Goal: Information Seeking & Learning: Learn about a topic

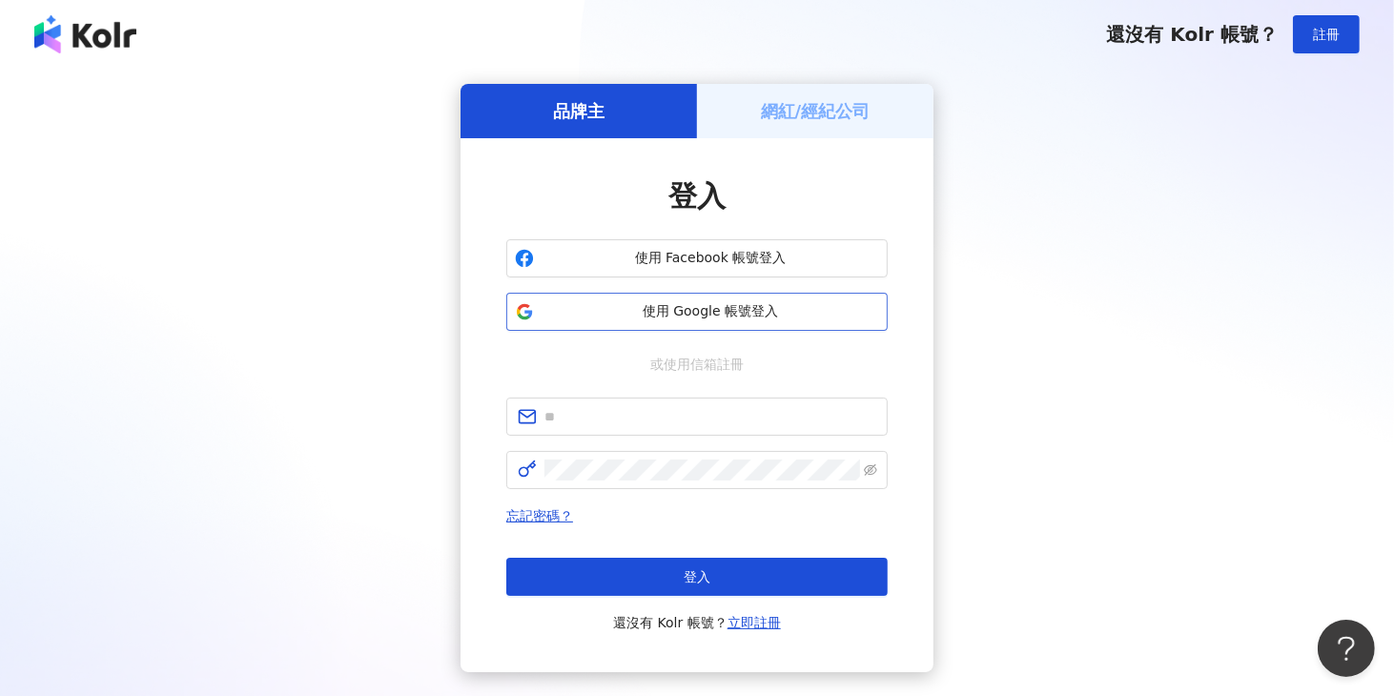
click at [759, 303] on span "使用 Google 帳號登入" at bounding box center [711, 311] width 338 height 19
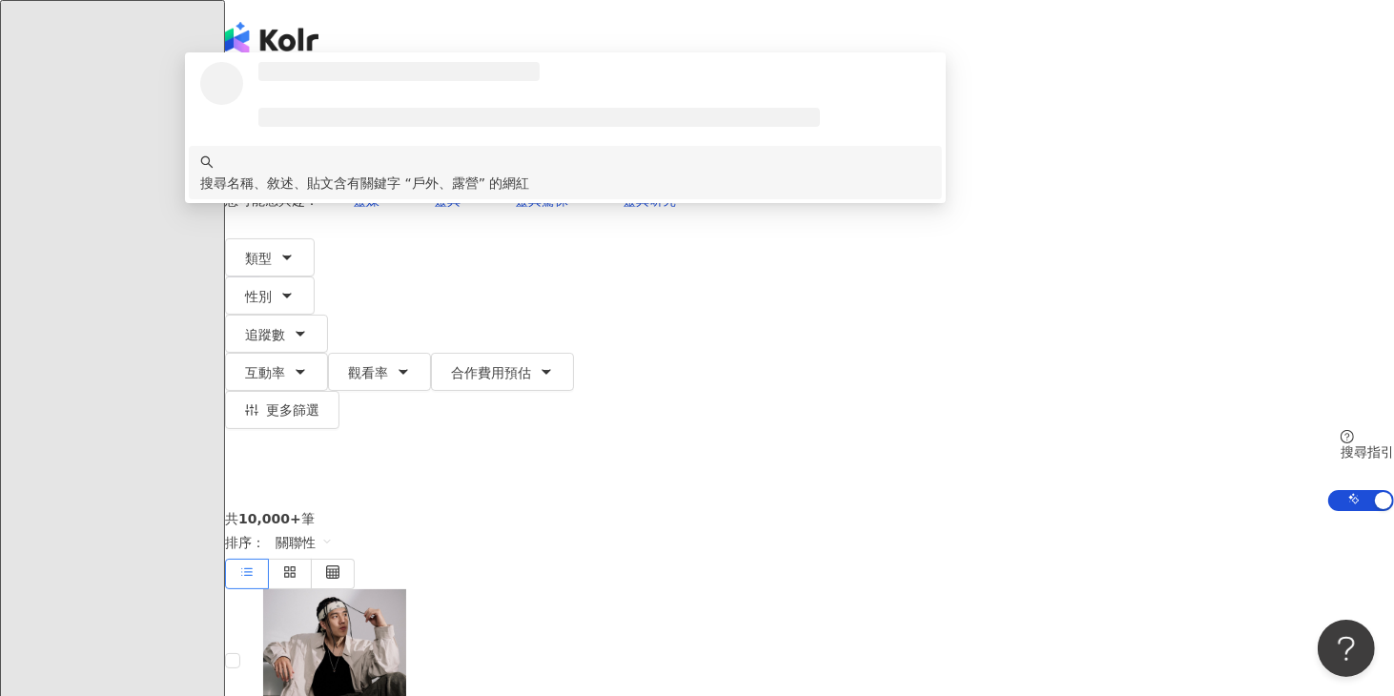
click at [320, 109] on span "不分平台" at bounding box center [279, 93] width 84 height 31
type input "*****"
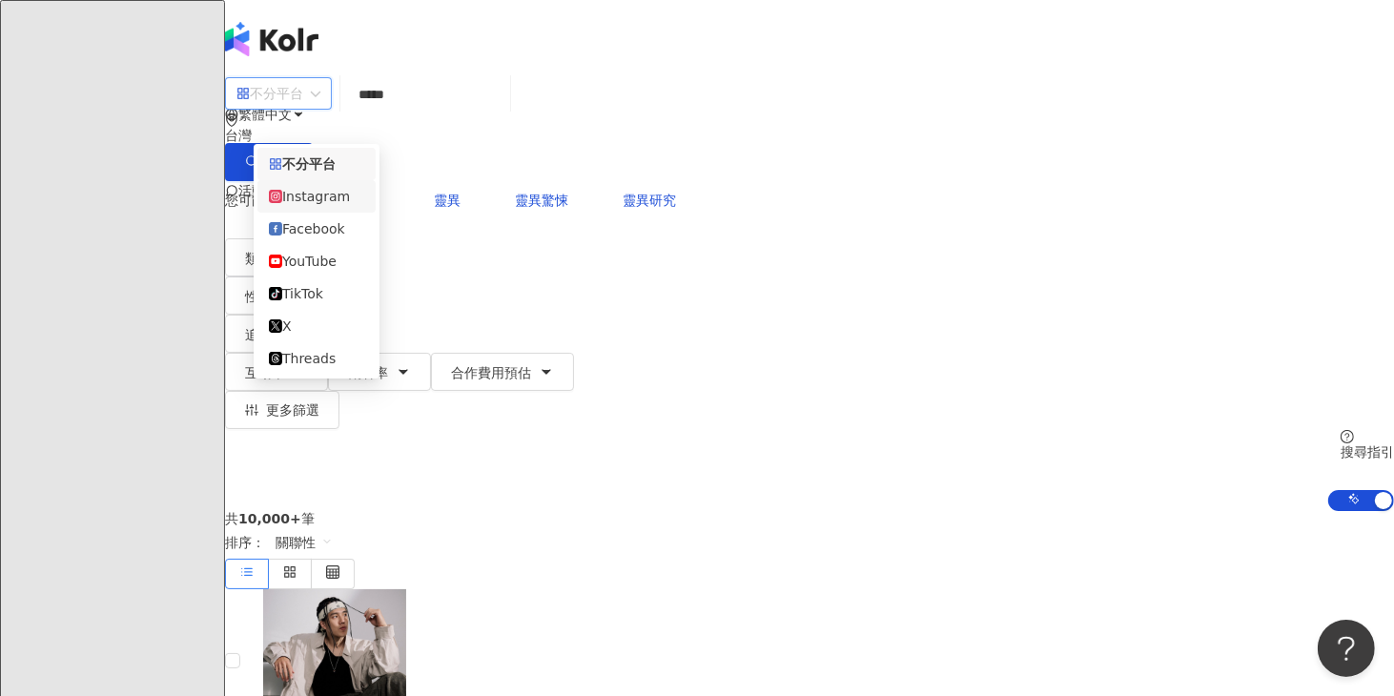
click at [350, 207] on div "Instagram" at bounding box center [316, 196] width 95 height 21
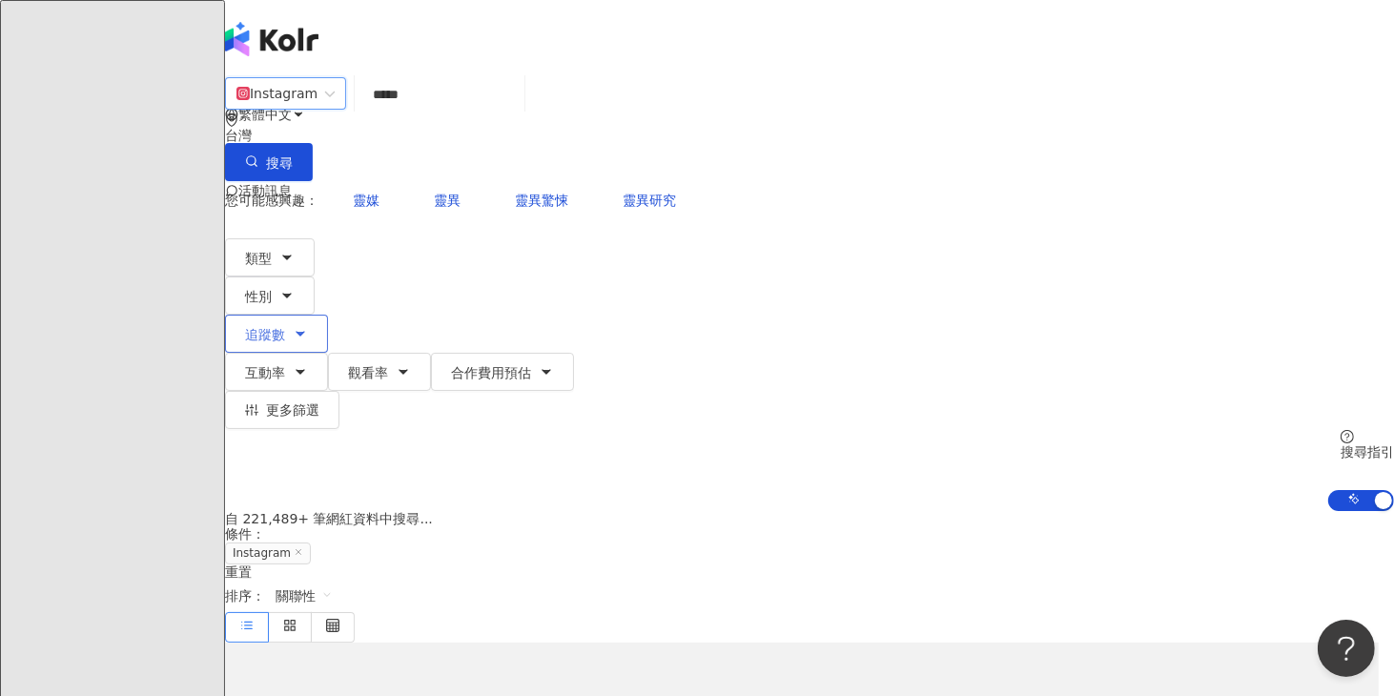
click at [285, 327] on span "追蹤數" at bounding box center [265, 334] width 40 height 15
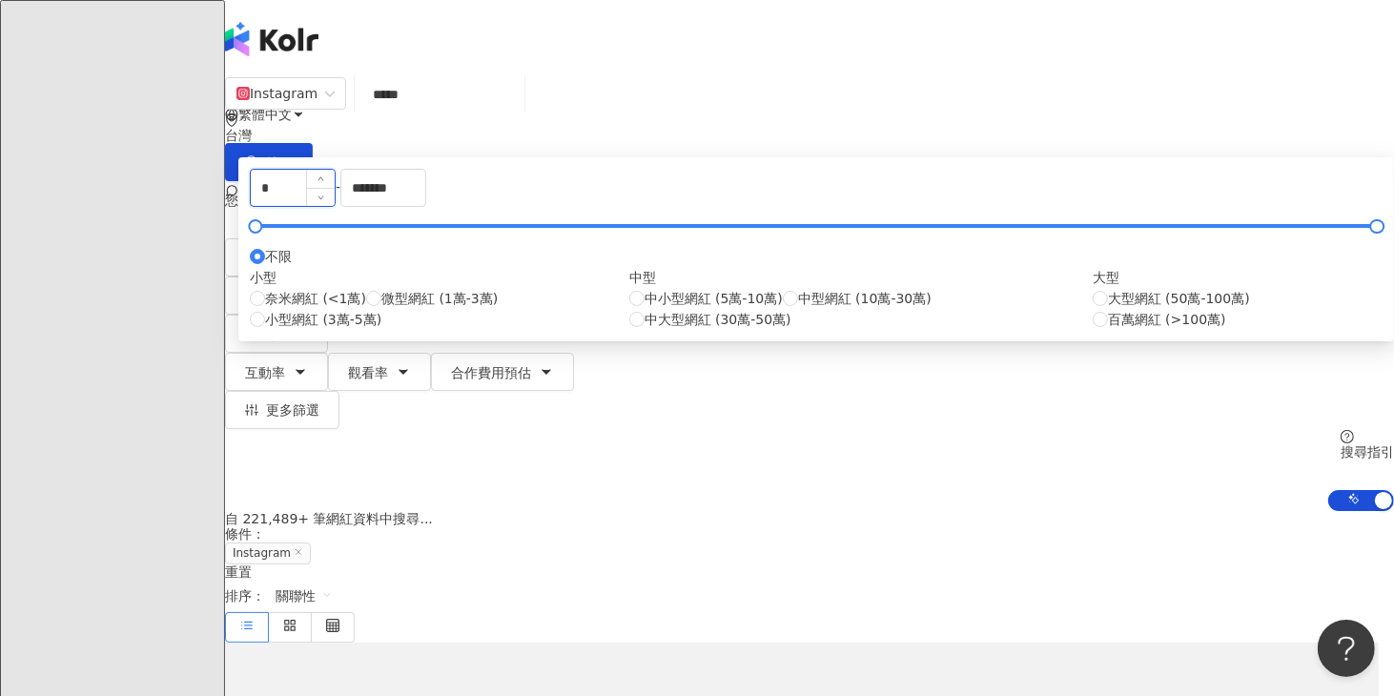
click at [335, 206] on input "*" at bounding box center [293, 188] width 84 height 36
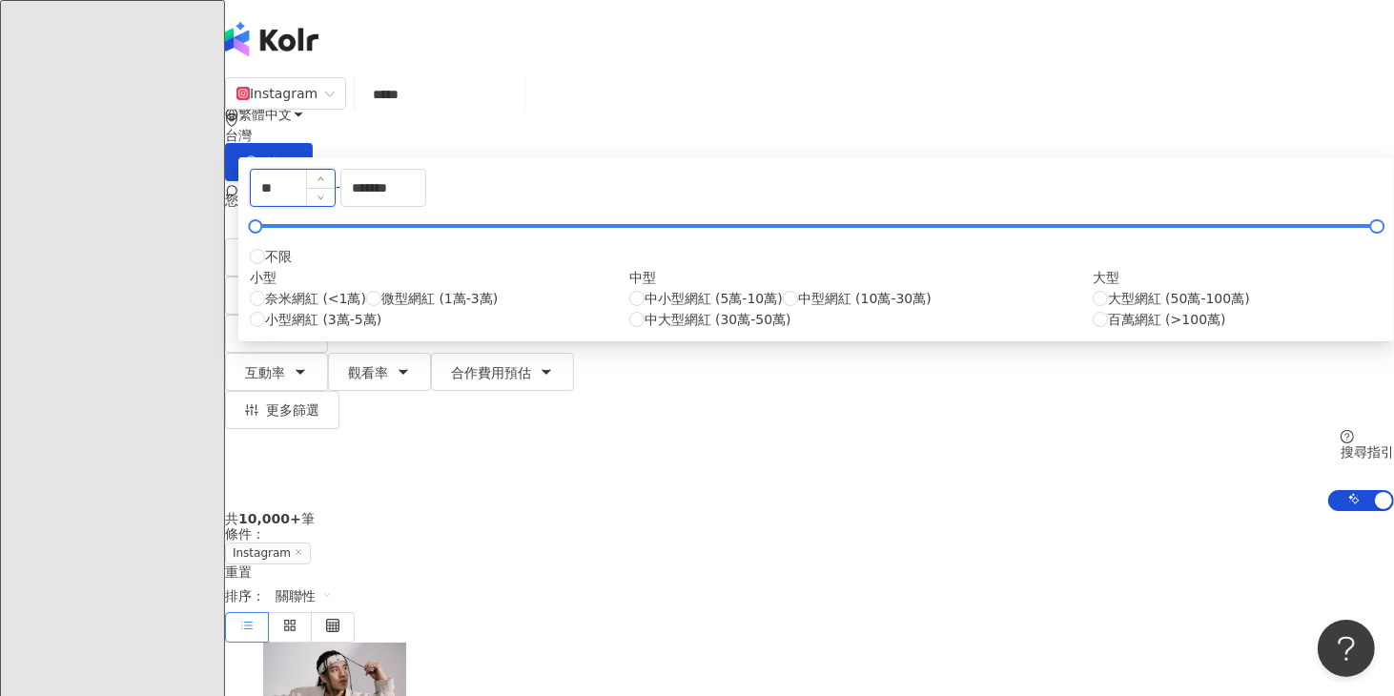
type input "*"
type input "*****"
drag, startPoint x: 892, startPoint y: 292, endPoint x: 722, endPoint y: 296, distance: 169.8
click at [722, 296] on div "***** - ******* 不限 小型 奈米網紅 (<1萬) 微型網紅 (1萬-3萬) 小型網紅 (3萬-5萬) 中型 中小型網紅 (5萬-10萬) 中型…" at bounding box center [816, 249] width 1133 height 161
type input "*"
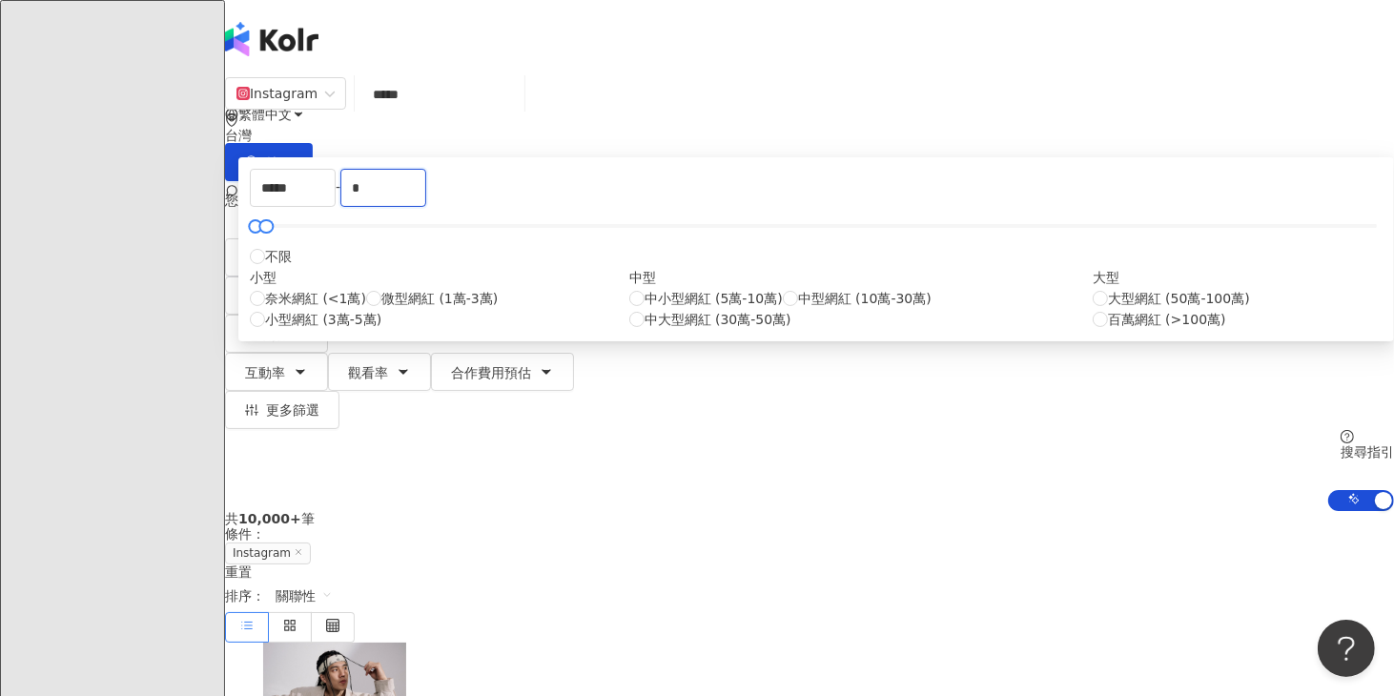
type input "*"
type input "*****"
click at [1139, 511] on div "共 10,000+ 筆 條件 ： Instagram 重置 排序： 關聯性" at bounding box center [809, 576] width 1169 height 131
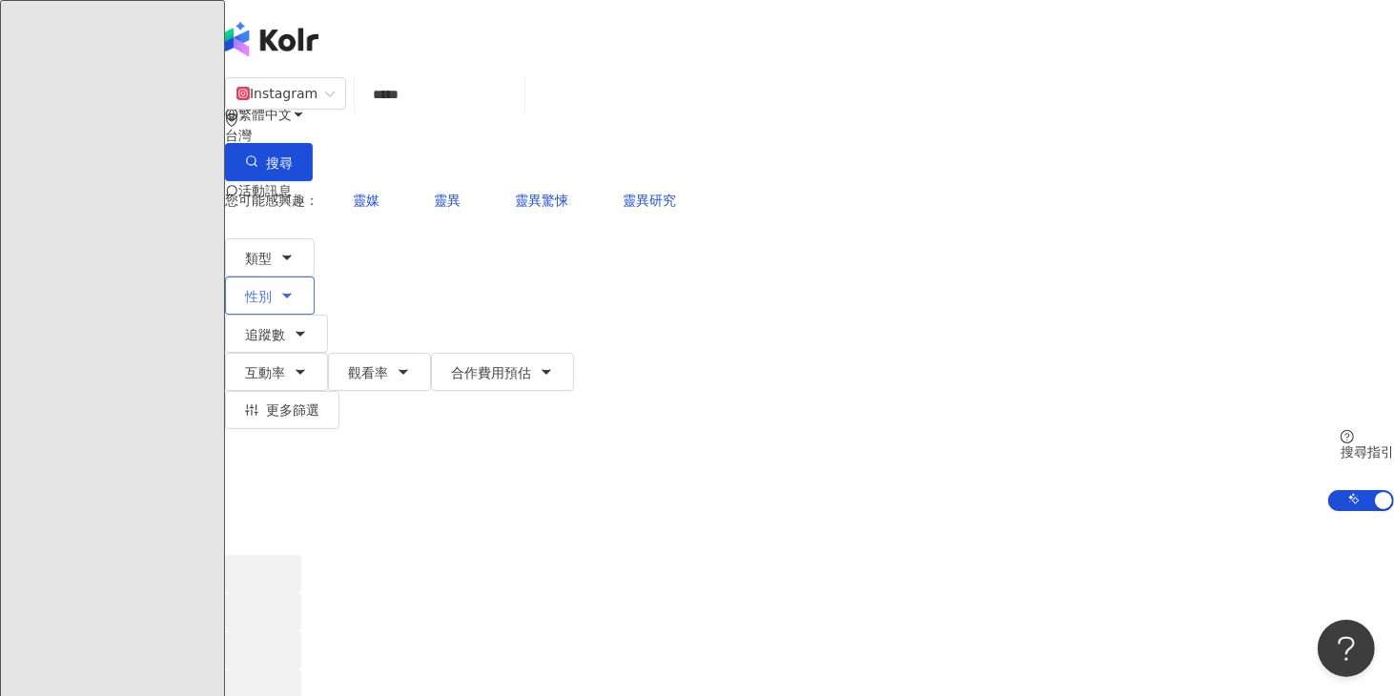
click at [272, 289] on span "性別" at bounding box center [258, 296] width 27 height 15
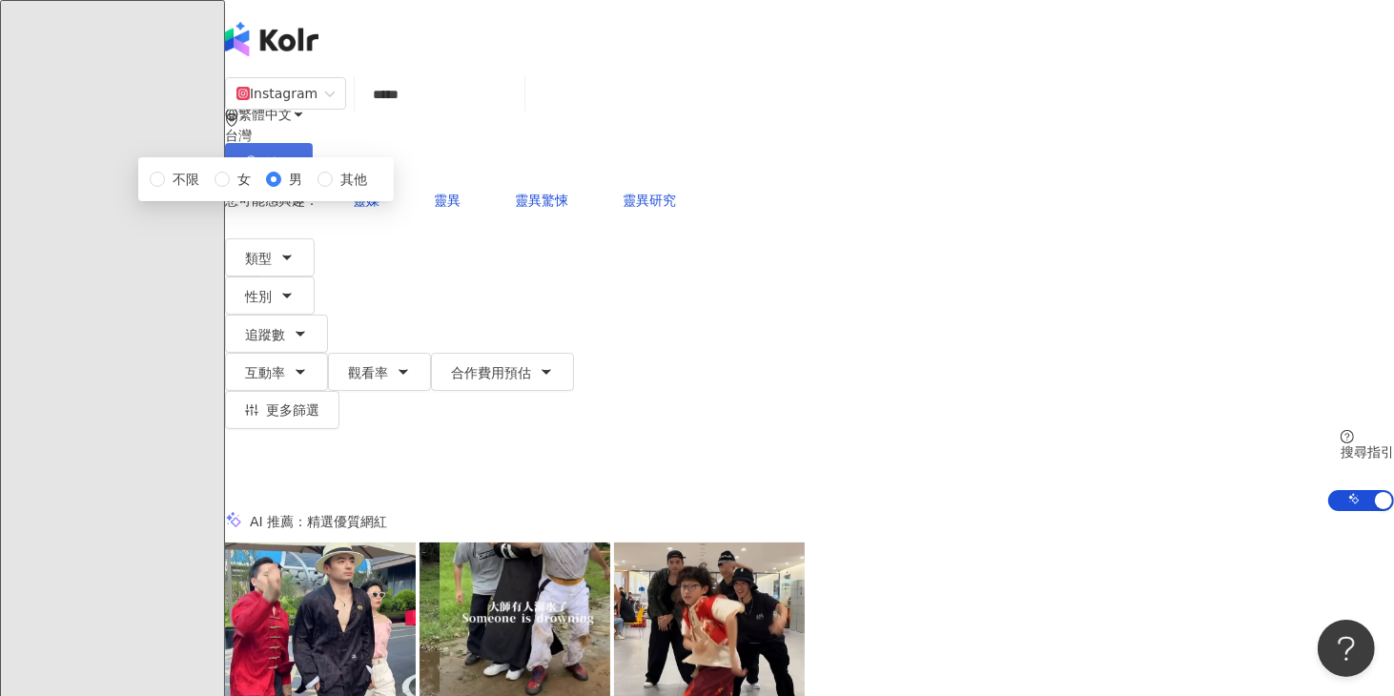
click at [313, 143] on button "搜尋" at bounding box center [269, 162] width 88 height 38
click at [517, 113] on input "*****" at bounding box center [439, 94] width 154 height 36
click at [313, 143] on button "搜尋" at bounding box center [269, 162] width 88 height 38
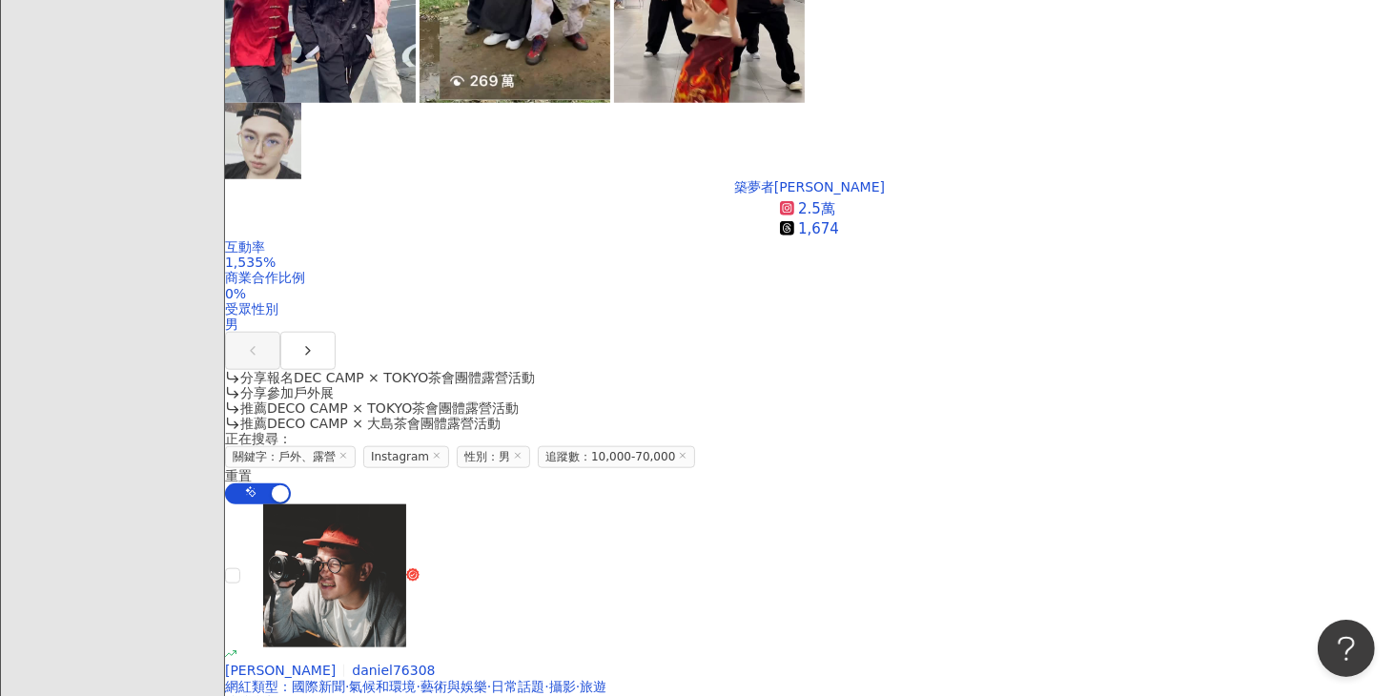
scroll to position [1662, 0]
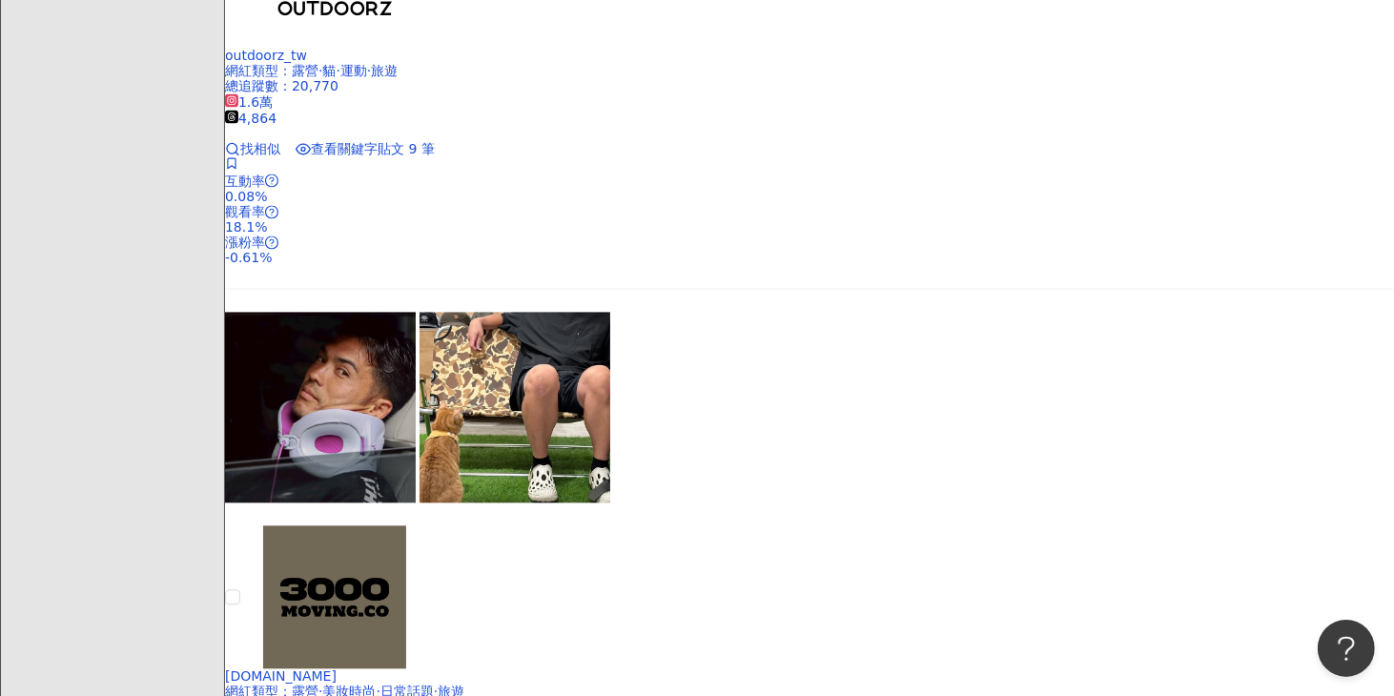
scroll to position [3793, 0]
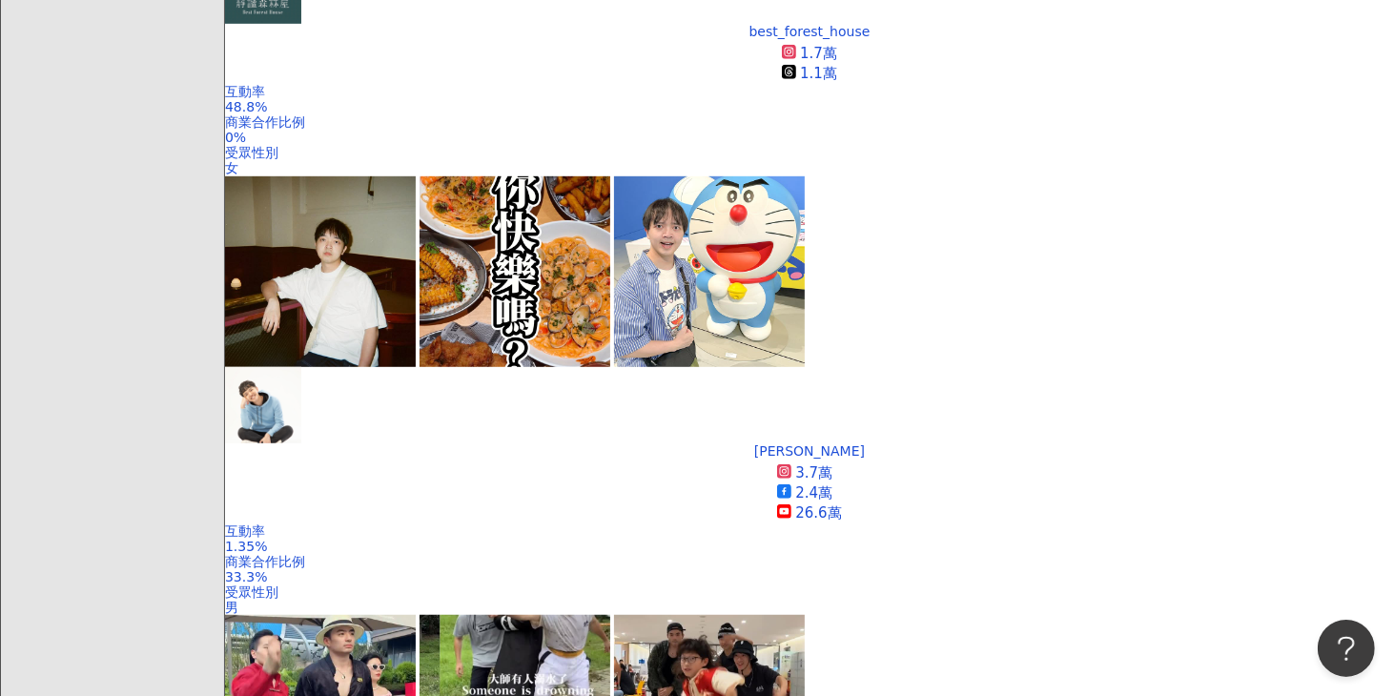
scroll to position [68, 0]
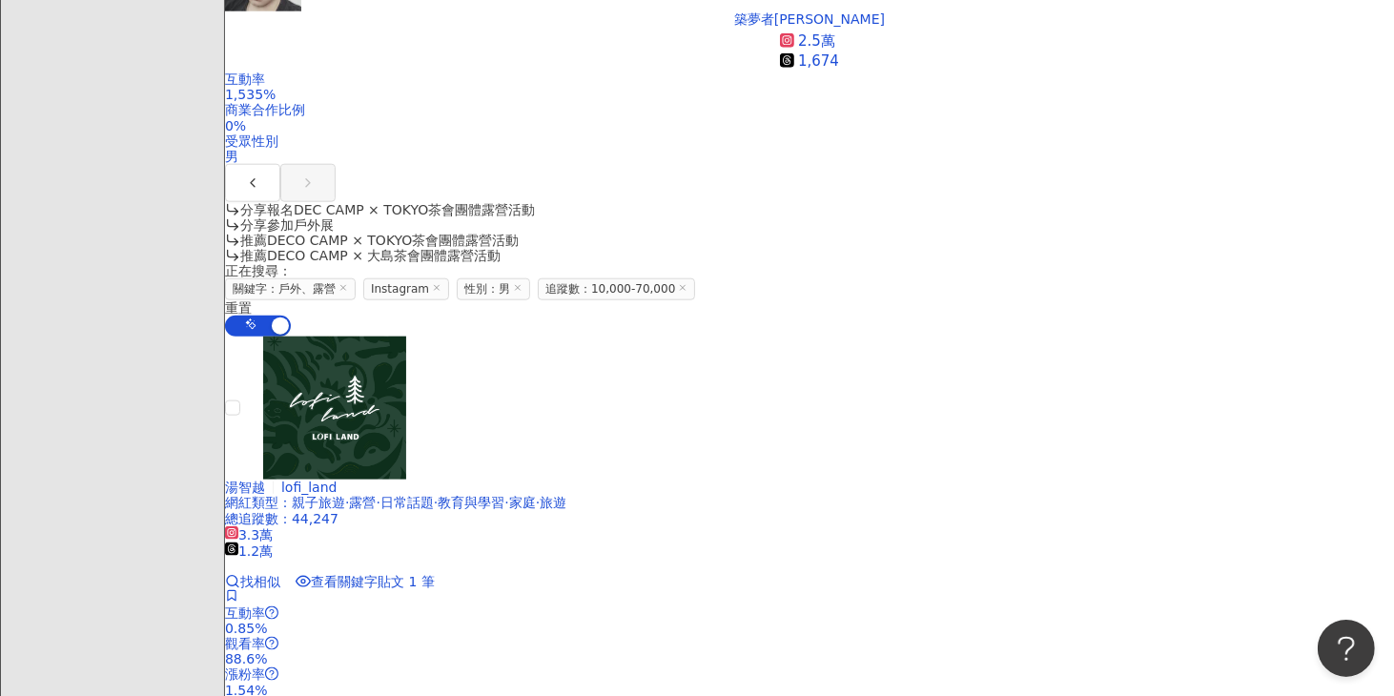
scroll to position [1737, 0]
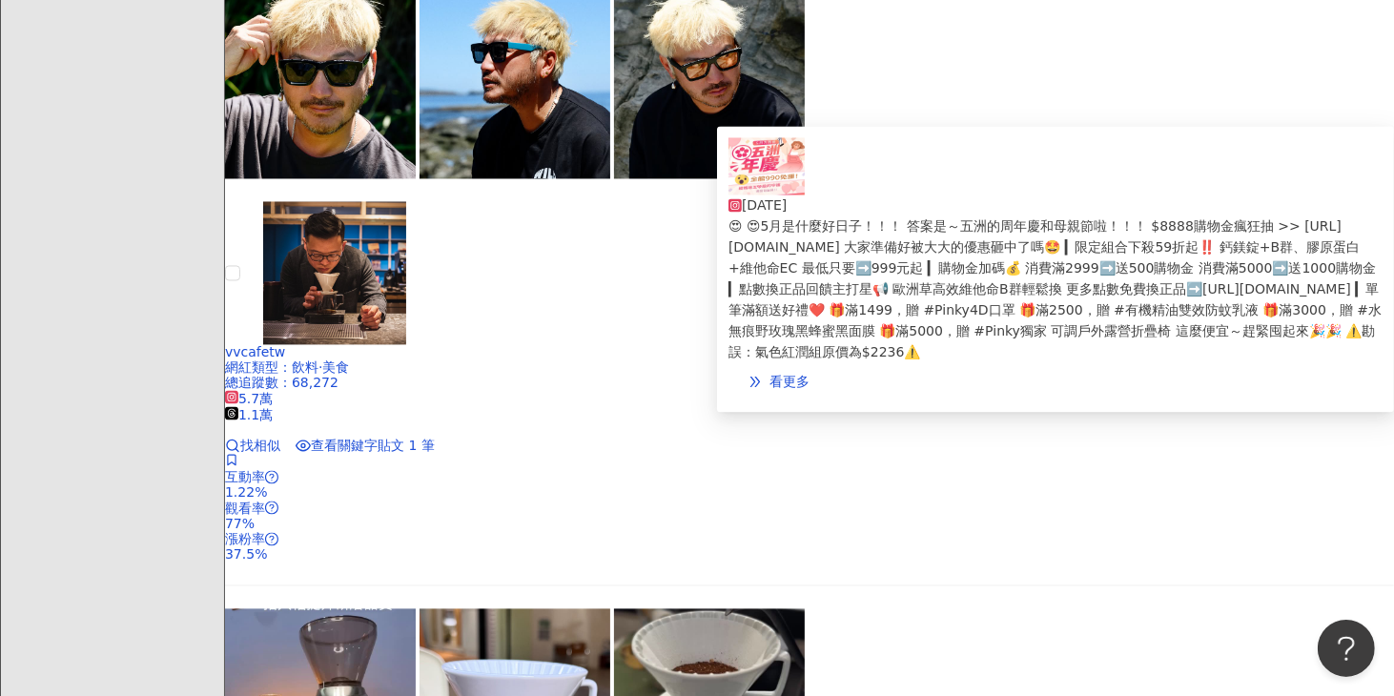
scroll to position [3388, 0]
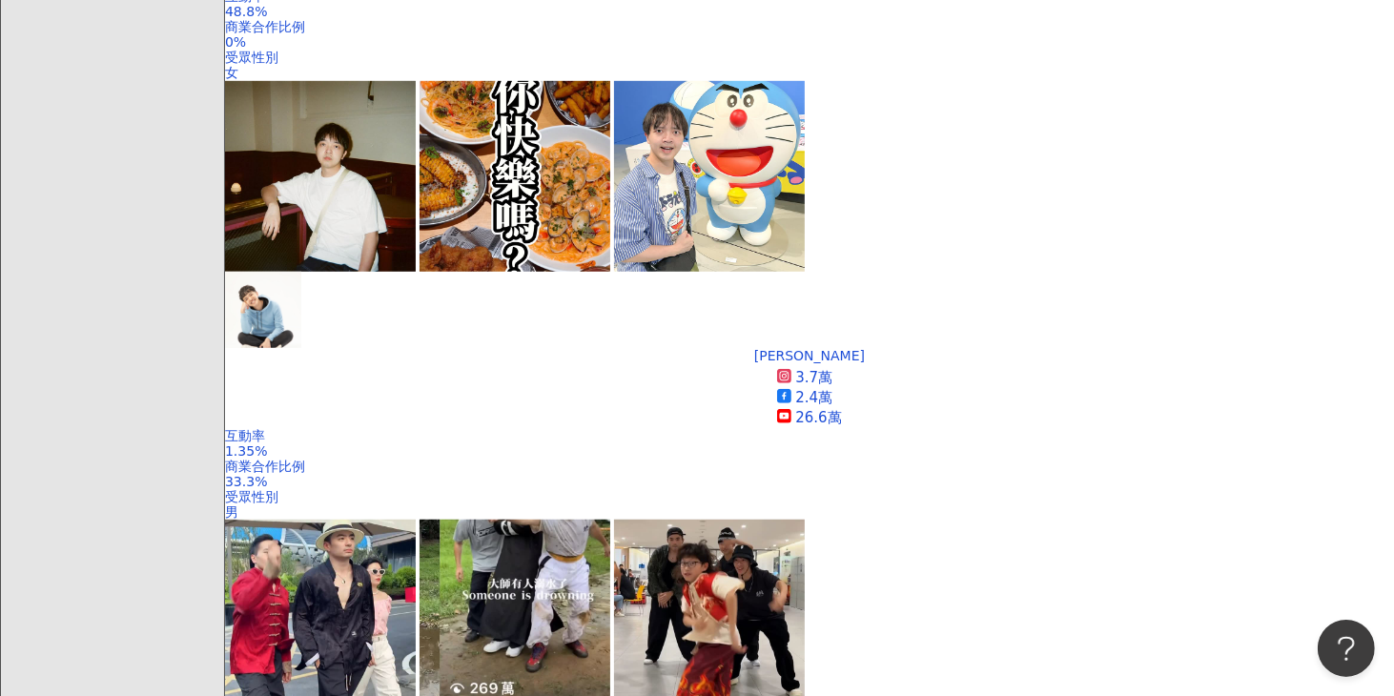
scroll to position [1407, 0]
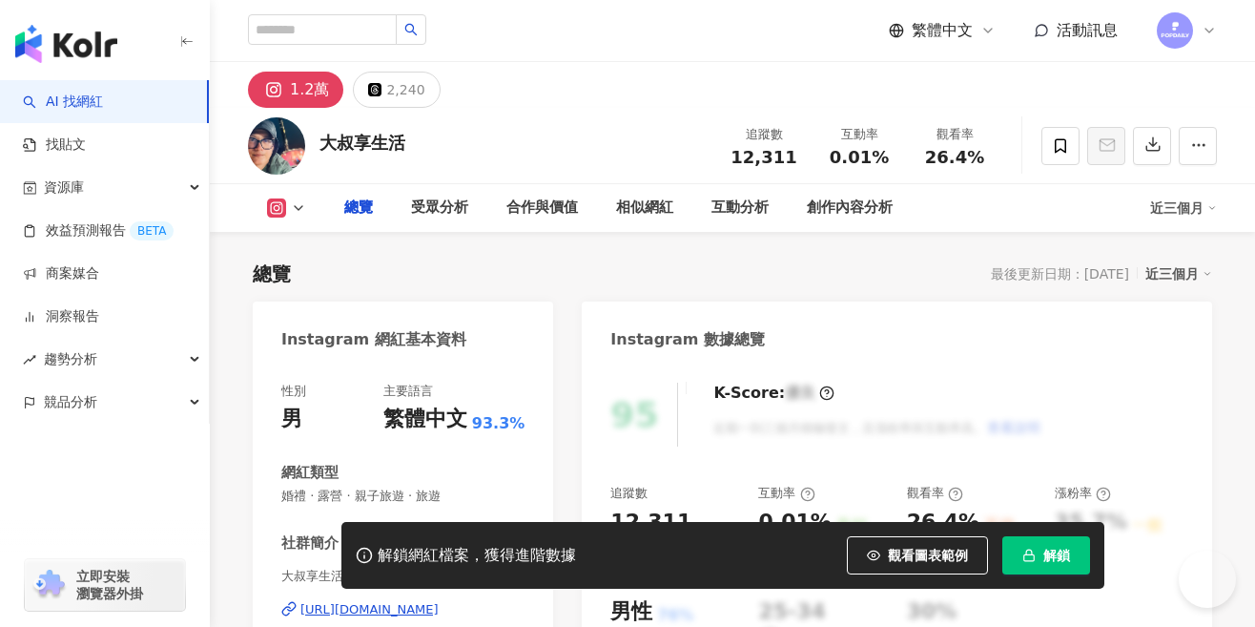
click at [372, 588] on div "解鎖網紅檔案，獲得進階數據 觀看圖表範例 解鎖" at bounding box center [627, 555] width 1255 height 67
click at [439, 601] on div "[URL][DOMAIN_NAME]" at bounding box center [369, 609] width 138 height 17
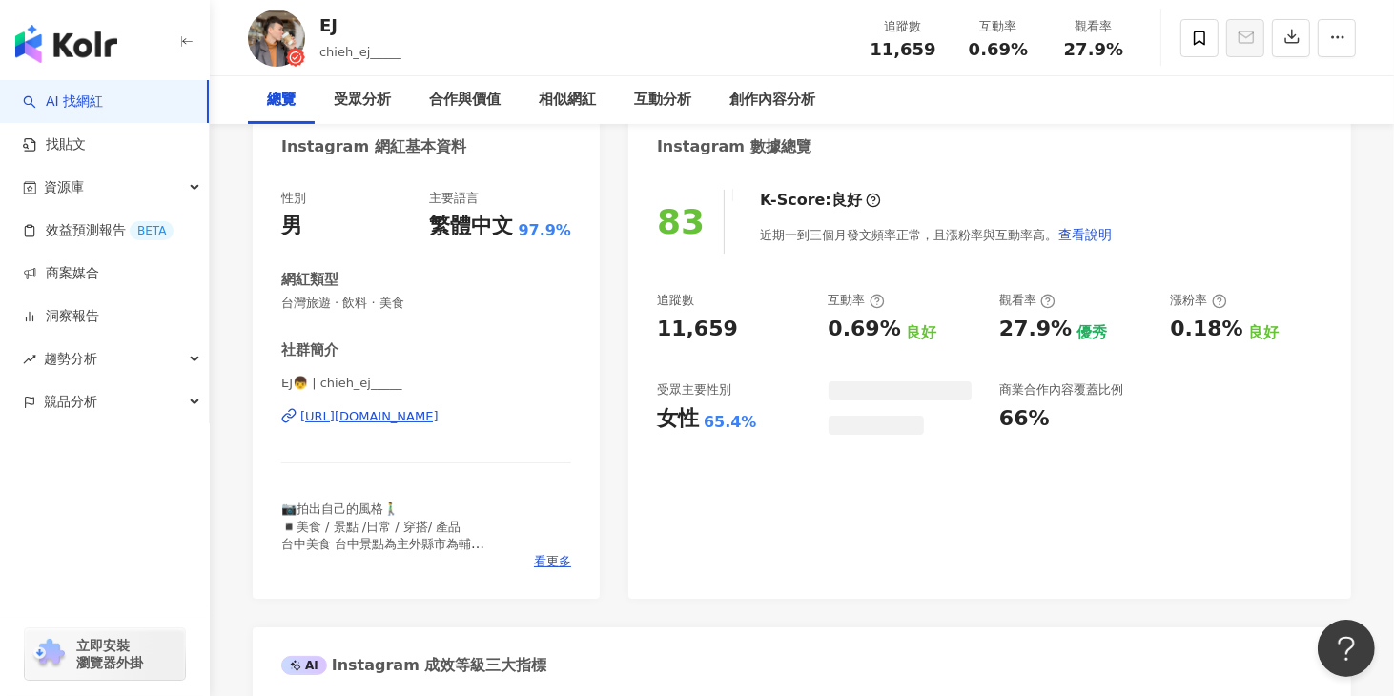
click at [439, 419] on div "https://www.instagram.com/chieh_ej_____/" at bounding box center [369, 416] width 138 height 17
